Goal: Check status: Check status

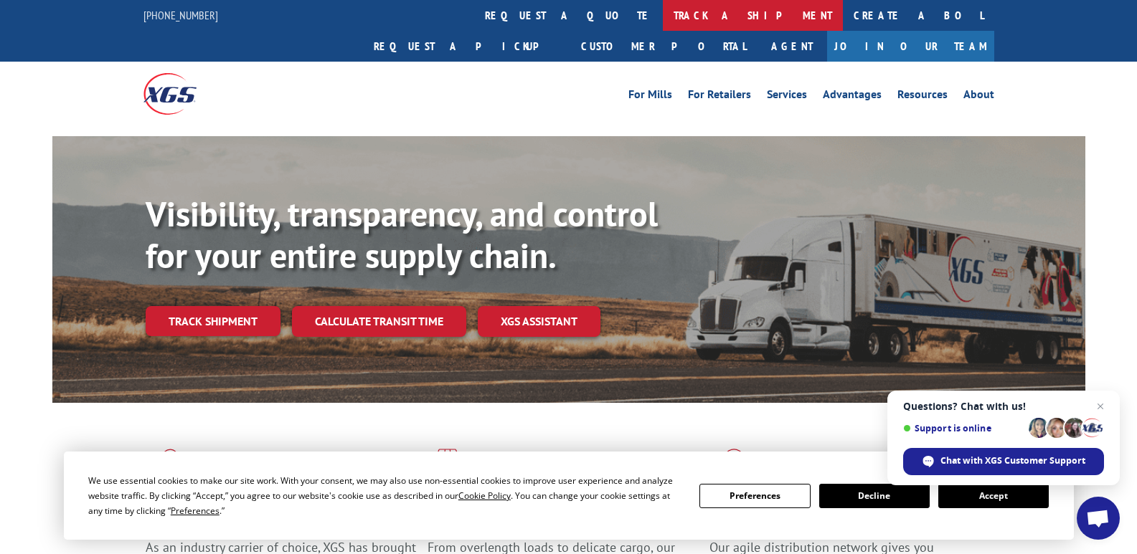
click at [663, 8] on link "track a shipment" at bounding box center [753, 15] width 180 height 31
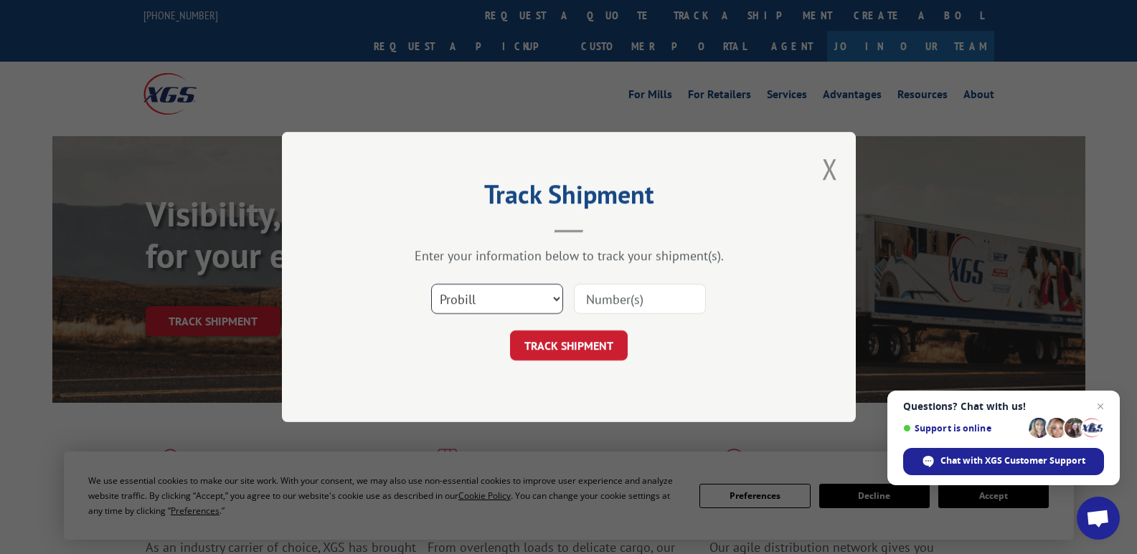
click at [536, 298] on select "Select category... Probill BOL PO" at bounding box center [497, 299] width 132 height 30
select select "po"
click at [431, 284] on select "Select category... Probill BOL PO" at bounding box center [497, 299] width 132 height 30
paste input "32547040"
type input "32547040"
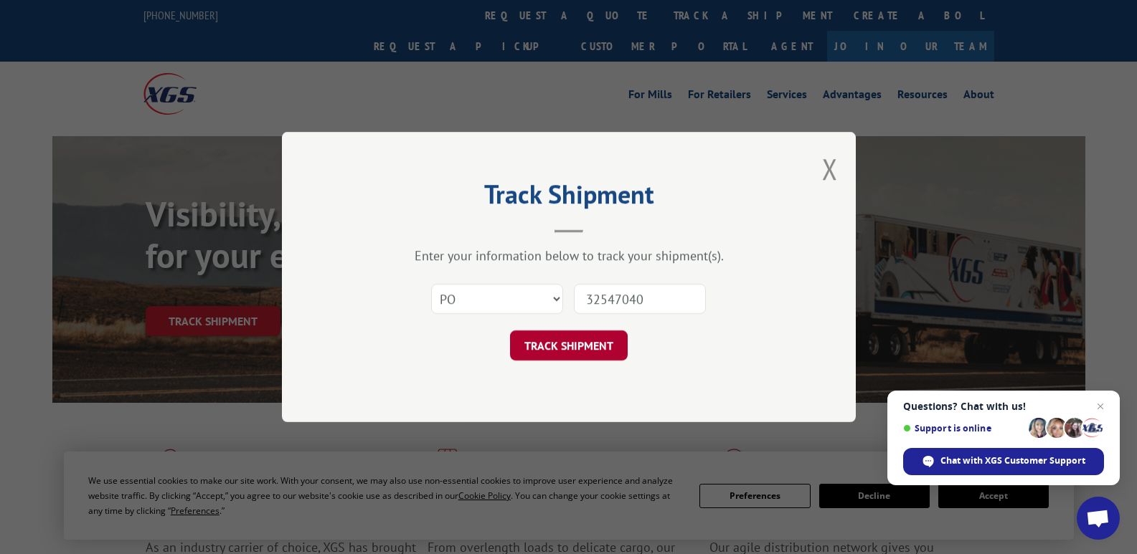
click at [585, 345] on button "TRACK SHIPMENT" at bounding box center [569, 346] width 118 height 30
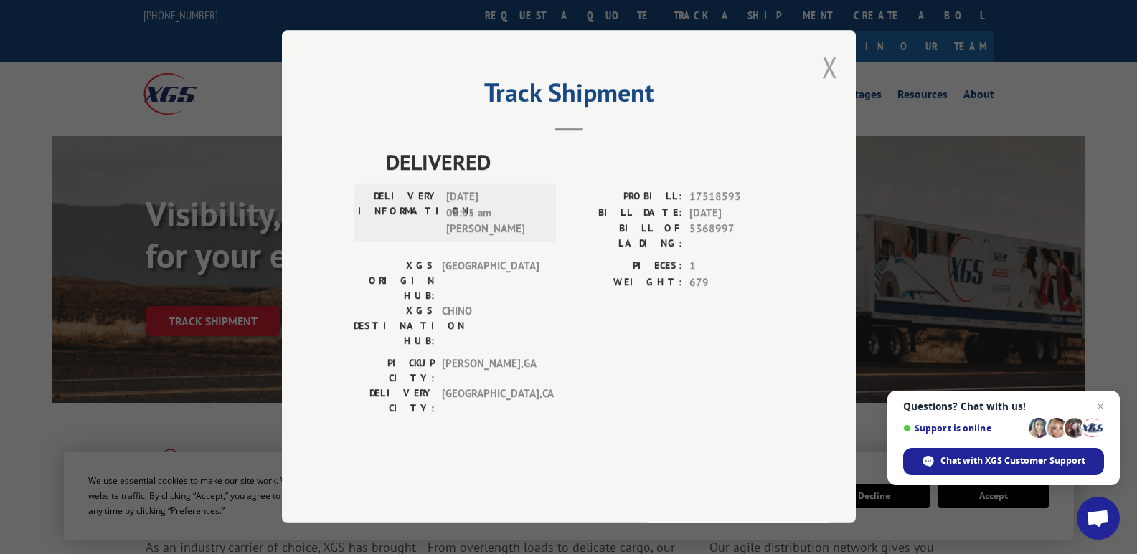
click at [833, 86] on button "Close modal" at bounding box center [830, 67] width 16 height 38
